Goal: Transaction & Acquisition: Download file/media

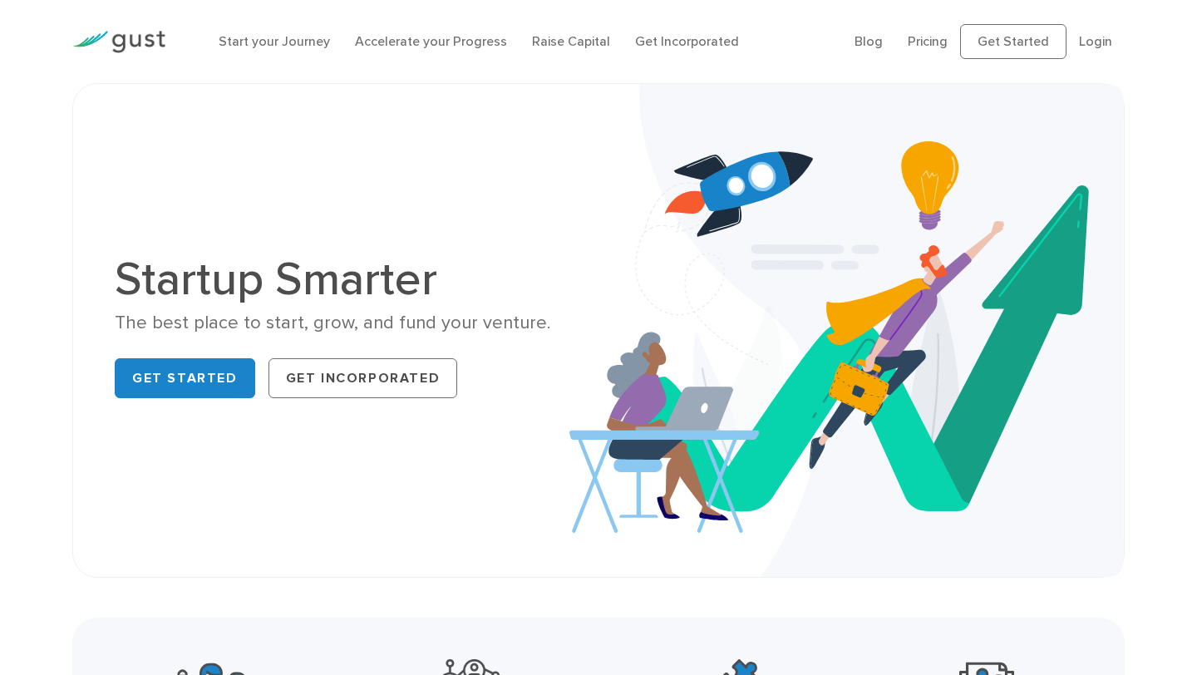
click at [1097, 51] on li "Login" at bounding box center [1095, 42] width 33 height 20
click at [1099, 42] on link "Login" at bounding box center [1095, 41] width 33 height 16
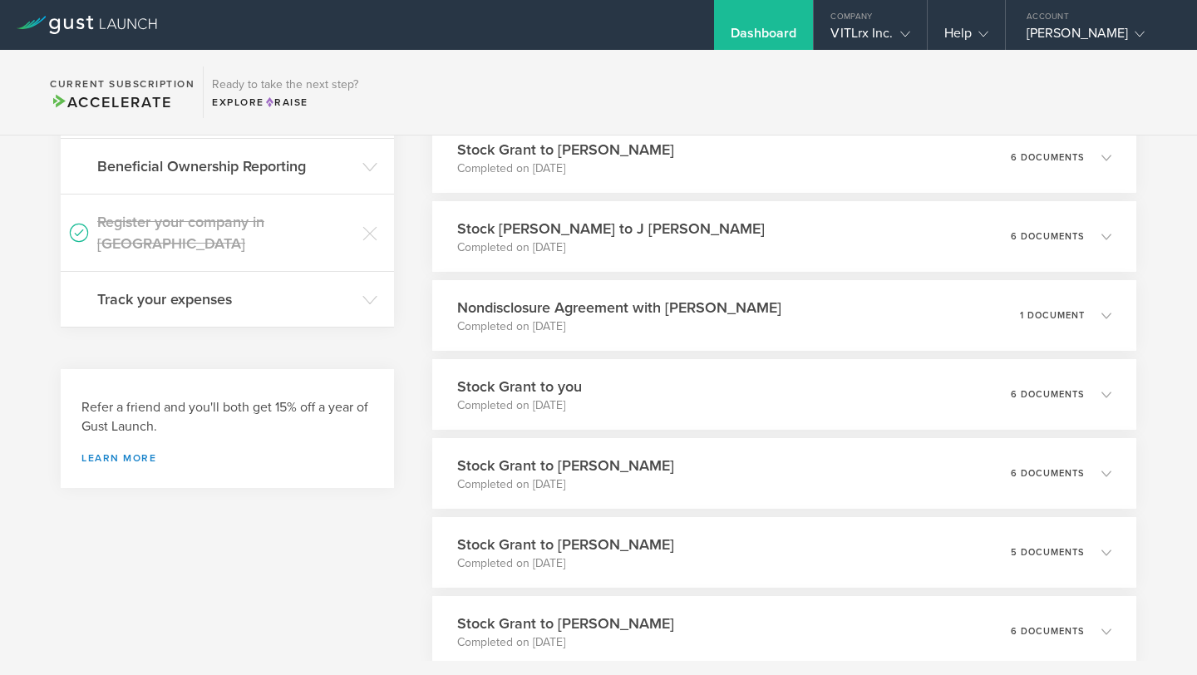
scroll to position [259, 0]
click at [609, 380] on div "Stock Grant to you Completed on [DATE] 6 documents" at bounding box center [784, 393] width 718 height 72
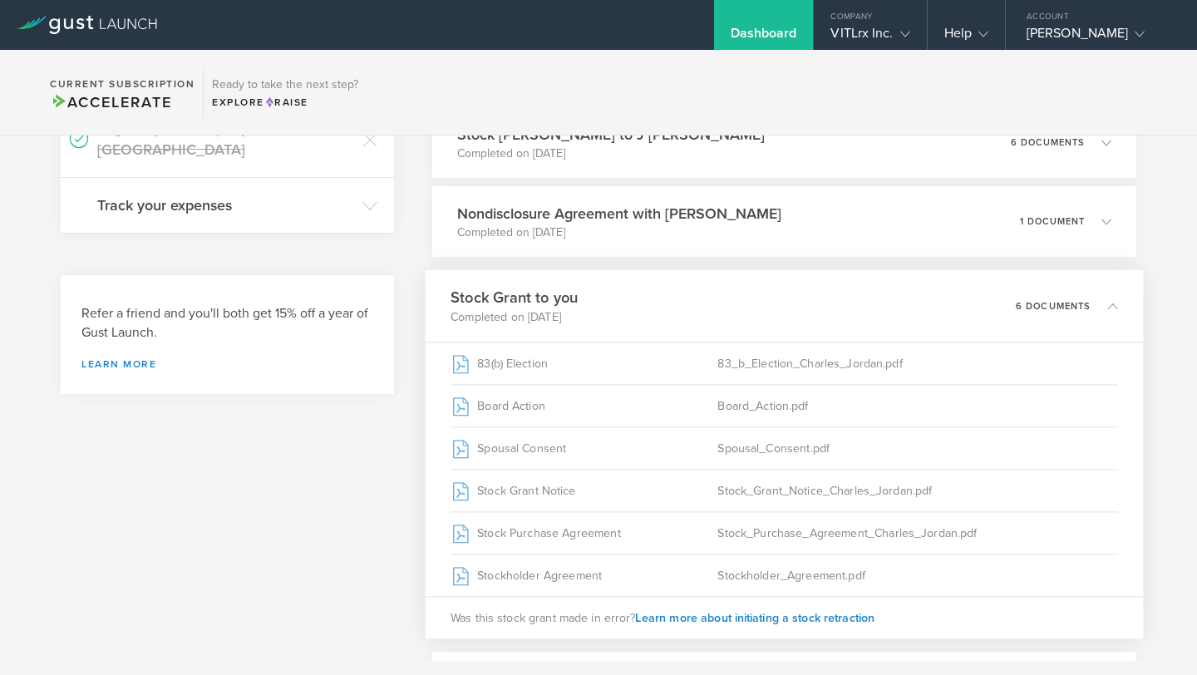
scroll to position [354, 0]
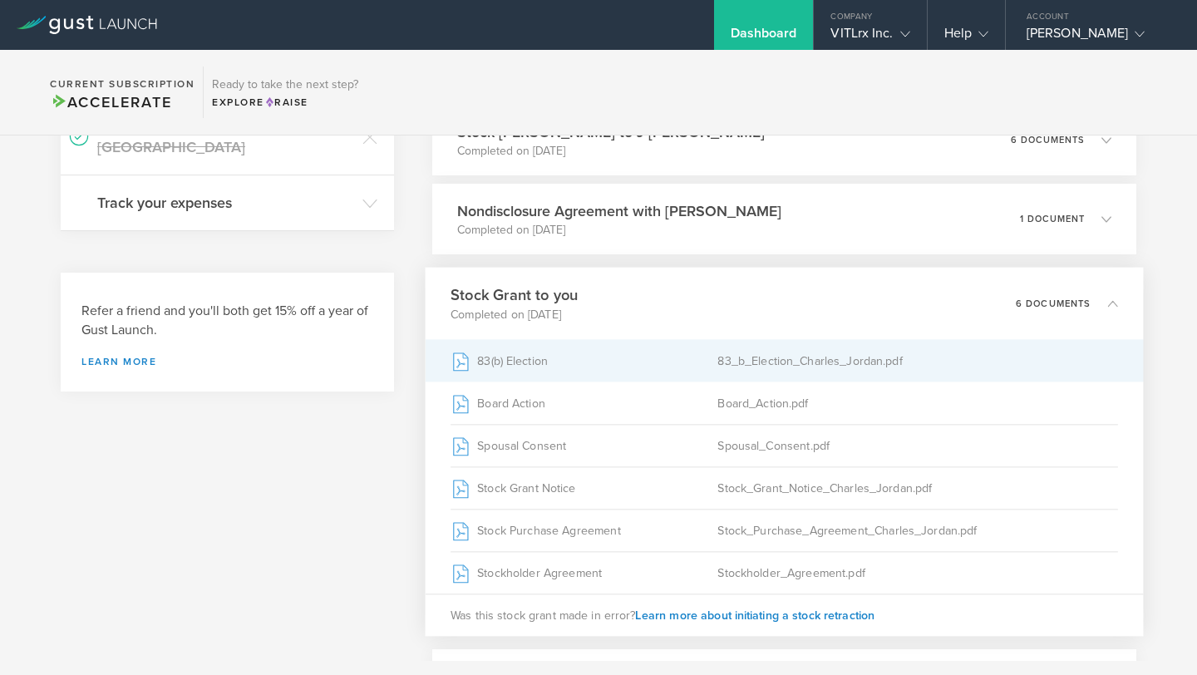
click at [507, 363] on div "83(b) Election" at bounding box center [584, 361] width 267 height 42
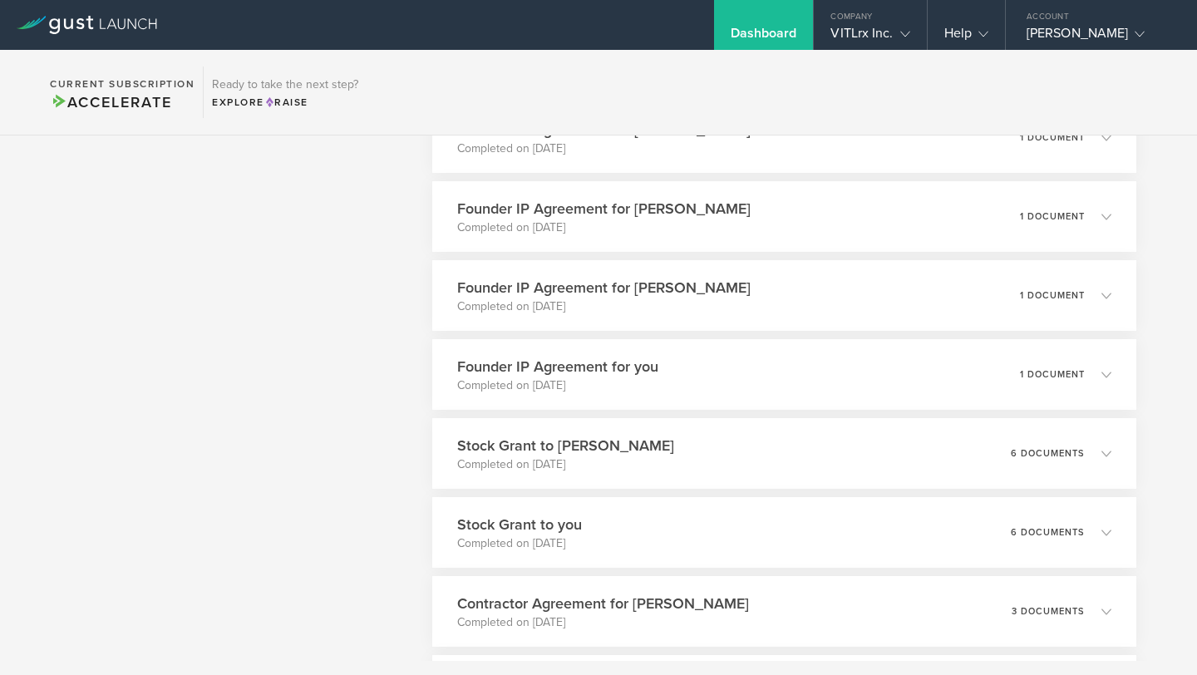
scroll to position [3039, 0]
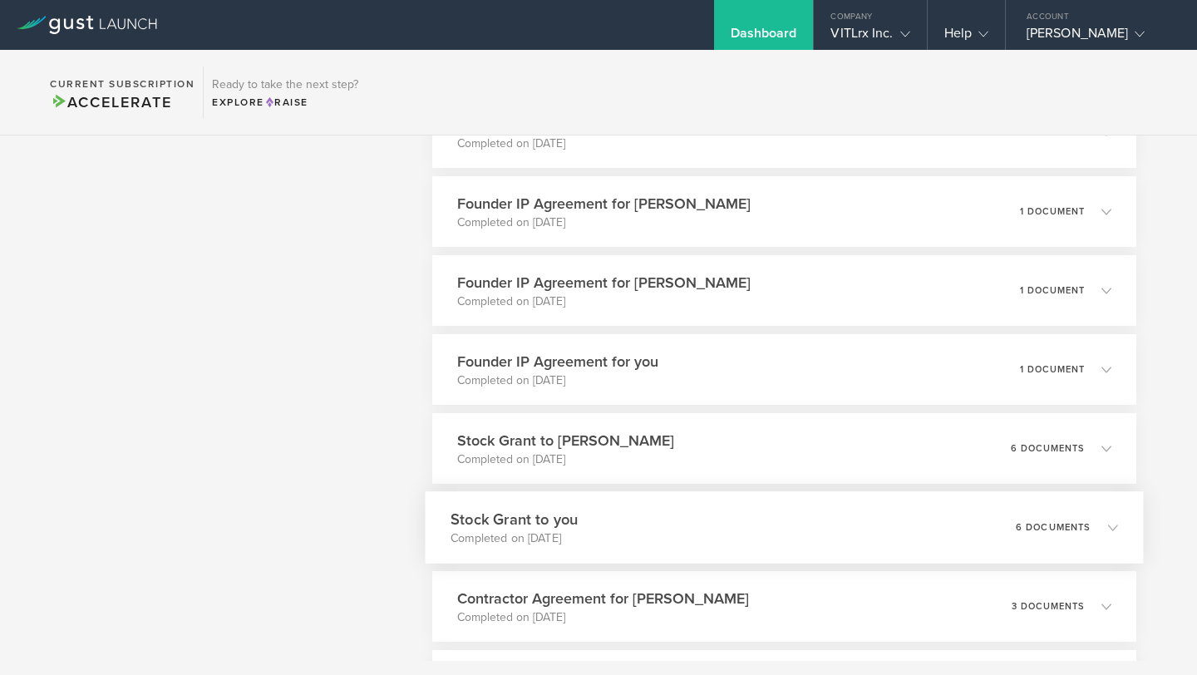
click at [554, 503] on div "Stock Grant to you Completed on [DATE] 6 documents" at bounding box center [784, 527] width 718 height 72
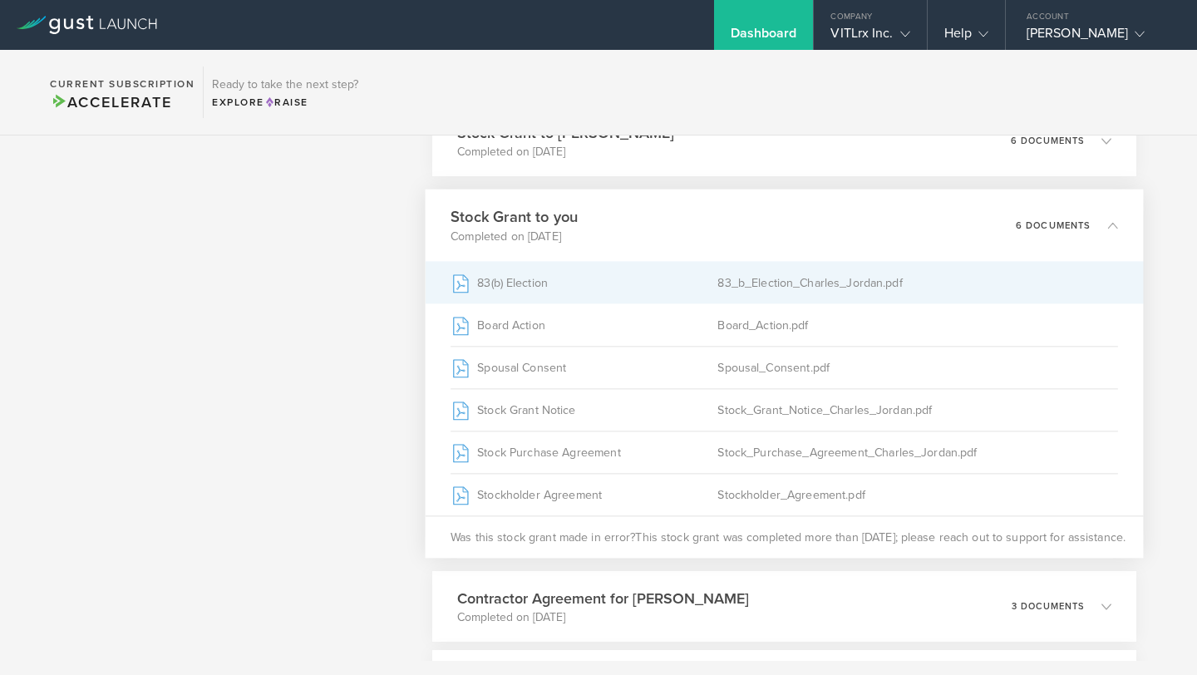
click at [585, 284] on div "83(b) Election" at bounding box center [584, 283] width 267 height 42
